Goal: Task Accomplishment & Management: Complete application form

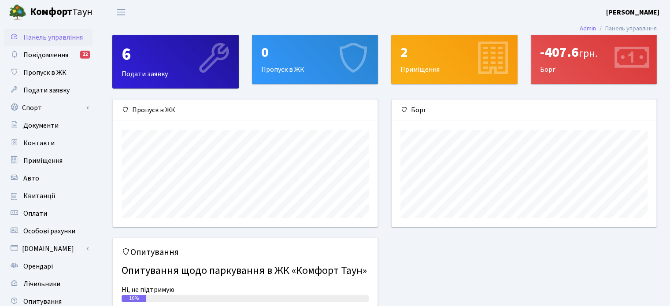
scroll to position [127, 264]
click at [51, 74] on span "Пропуск в ЖК" at bounding box center [44, 73] width 43 height 10
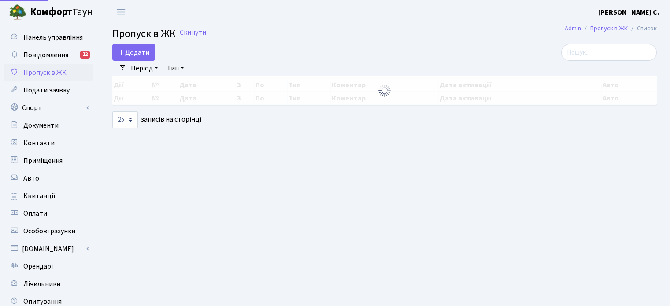
select select "25"
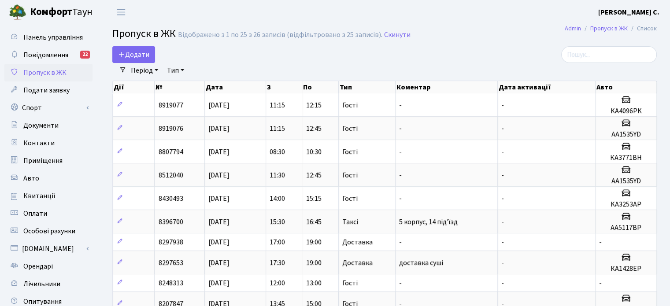
click at [45, 72] on span "Пропуск в ЖК" at bounding box center [44, 73] width 43 height 10
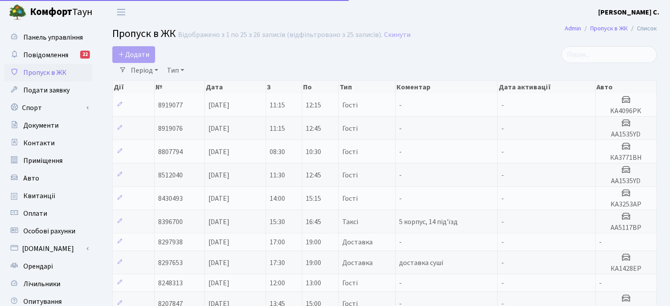
select select "25"
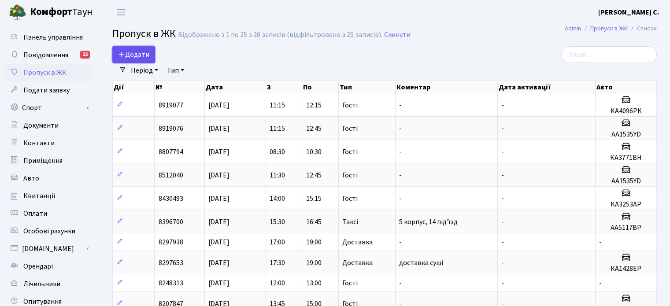
click at [139, 55] on span "Додати" at bounding box center [133, 55] width 31 height 10
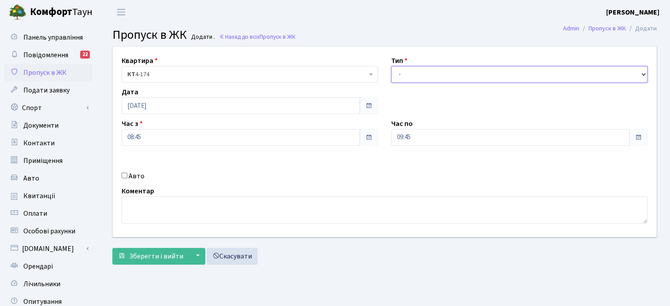
click at [423, 74] on select "- Доставка Таксі Гості Сервіс" at bounding box center [519, 74] width 256 height 17
select select "3"
click at [391, 66] on select "- Доставка Таксі Гості Сервіс" at bounding box center [519, 74] width 256 height 17
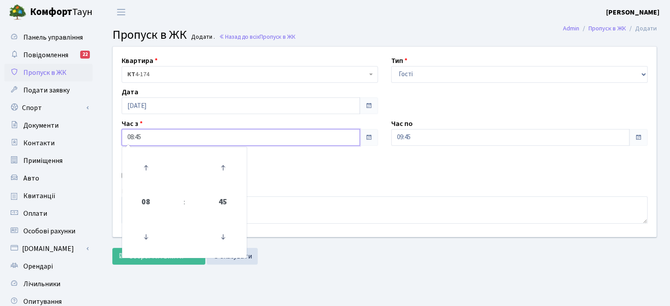
click at [155, 141] on input "08:45" at bounding box center [241, 137] width 238 height 17
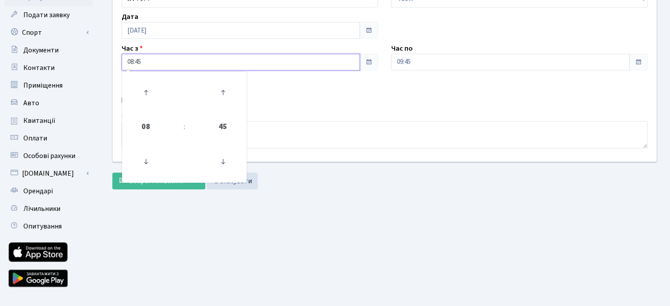
scroll to position [88, 0]
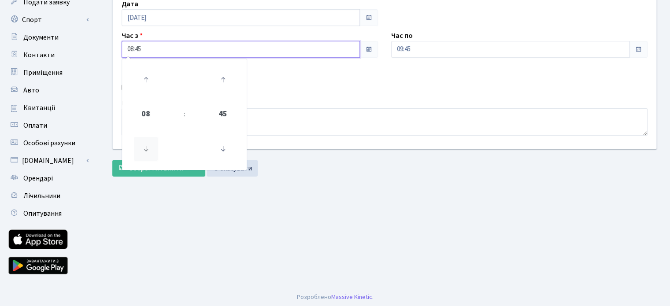
click at [144, 151] on icon at bounding box center [146, 149] width 24 height 24
click at [143, 82] on icon at bounding box center [146, 80] width 24 height 24
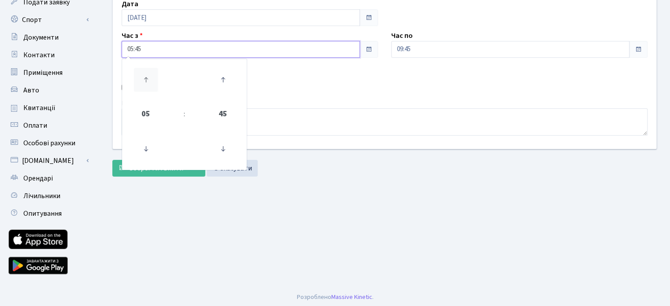
click at [143, 82] on icon at bounding box center [146, 80] width 24 height 24
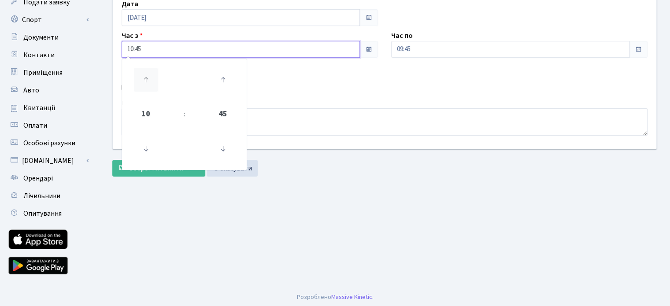
click at [143, 82] on icon at bounding box center [146, 80] width 24 height 24
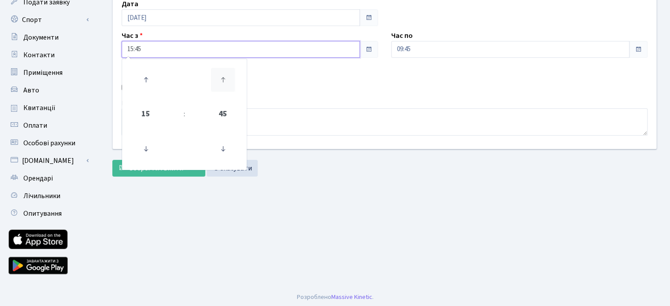
click at [224, 85] on icon at bounding box center [223, 80] width 24 height 24
click at [221, 151] on icon at bounding box center [223, 149] width 24 height 24
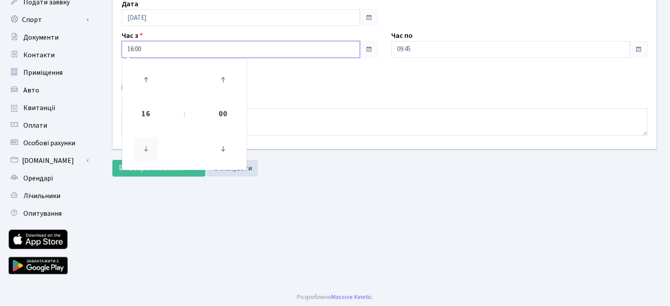
click at [143, 148] on icon at bounding box center [146, 149] width 24 height 24
type input "15:00"
click at [420, 49] on input "09:45" at bounding box center [510, 49] width 238 height 17
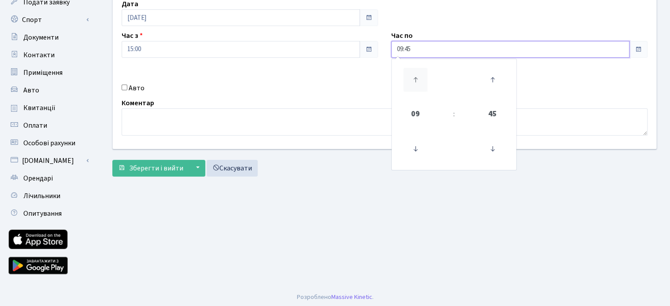
click at [415, 82] on icon at bounding box center [416, 80] width 24 height 24
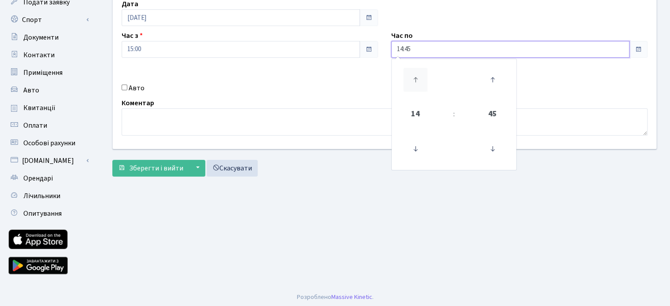
click at [415, 82] on icon at bounding box center [416, 80] width 24 height 24
click at [491, 149] on icon at bounding box center [493, 149] width 24 height 24
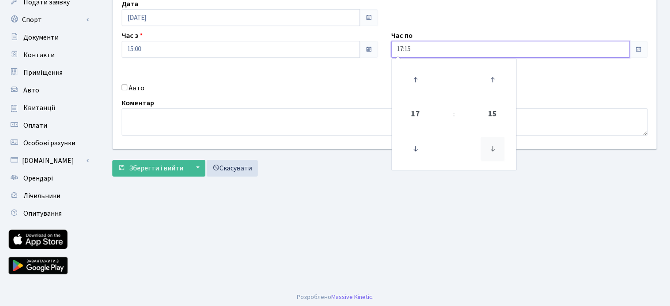
click at [491, 149] on icon at bounding box center [493, 149] width 24 height 24
click at [344, 74] on div "Квартира <b>КТ</b>&nbsp;&nbsp;&nbsp;&nbsp;4-174 <b>КТ</b>&nbsp;&nbsp;&nbsp;&nbs…" at bounding box center [384, 54] width 557 height 190
click at [426, 51] on input "17:00" at bounding box center [510, 49] width 238 height 17
click at [489, 80] on icon at bounding box center [493, 80] width 24 height 24
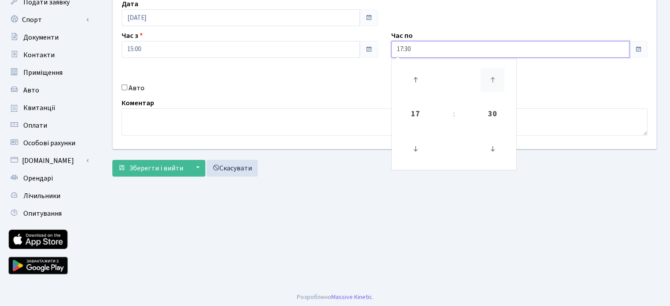
click at [489, 79] on icon at bounding box center [493, 80] width 24 height 24
type input "17:45"
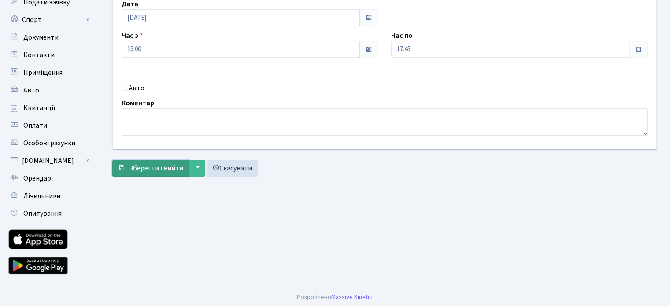
click at [150, 167] on span "Зберегти і вийти" at bounding box center [156, 169] width 54 height 10
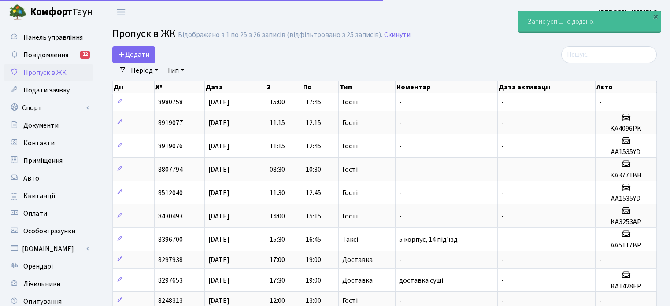
select select "25"
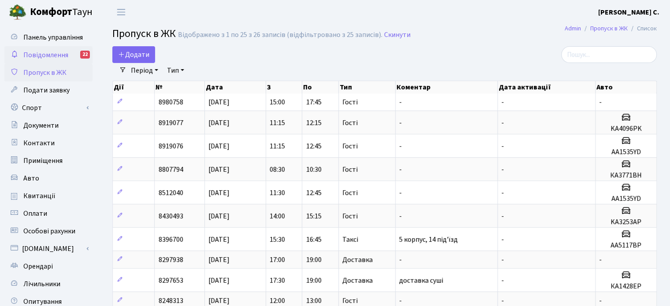
click at [45, 56] on span "Повідомлення" at bounding box center [45, 55] width 45 height 10
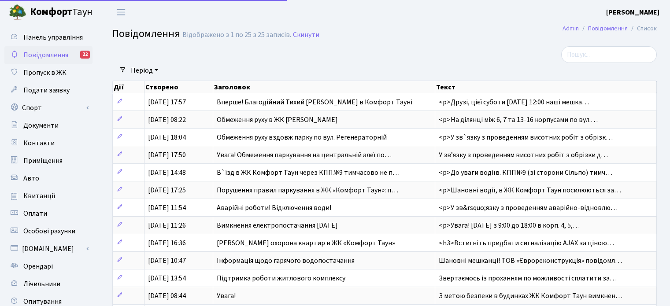
select select "25"
click at [38, 125] on span "Документи" at bounding box center [40, 126] width 35 height 10
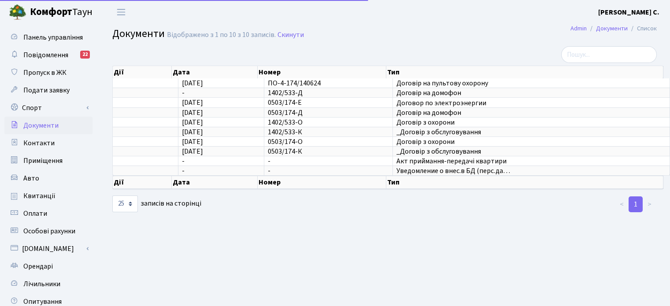
select select "25"
click at [37, 141] on span "Контакти" at bounding box center [38, 143] width 31 height 10
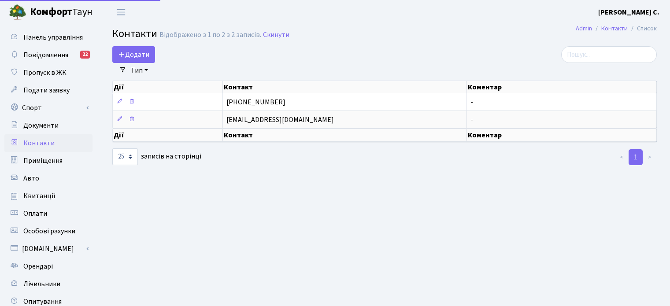
select select "25"
click at [36, 269] on span "Орендарі" at bounding box center [38, 267] width 30 height 10
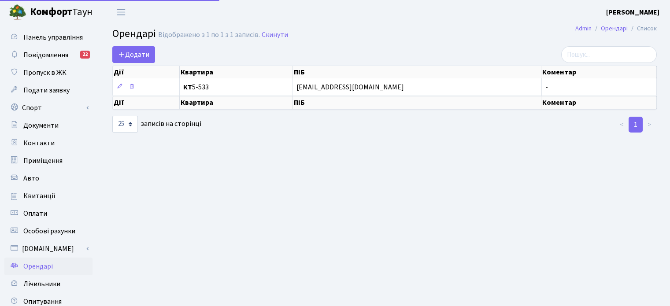
select select "25"
